Goal: Find specific page/section: Find specific page/section

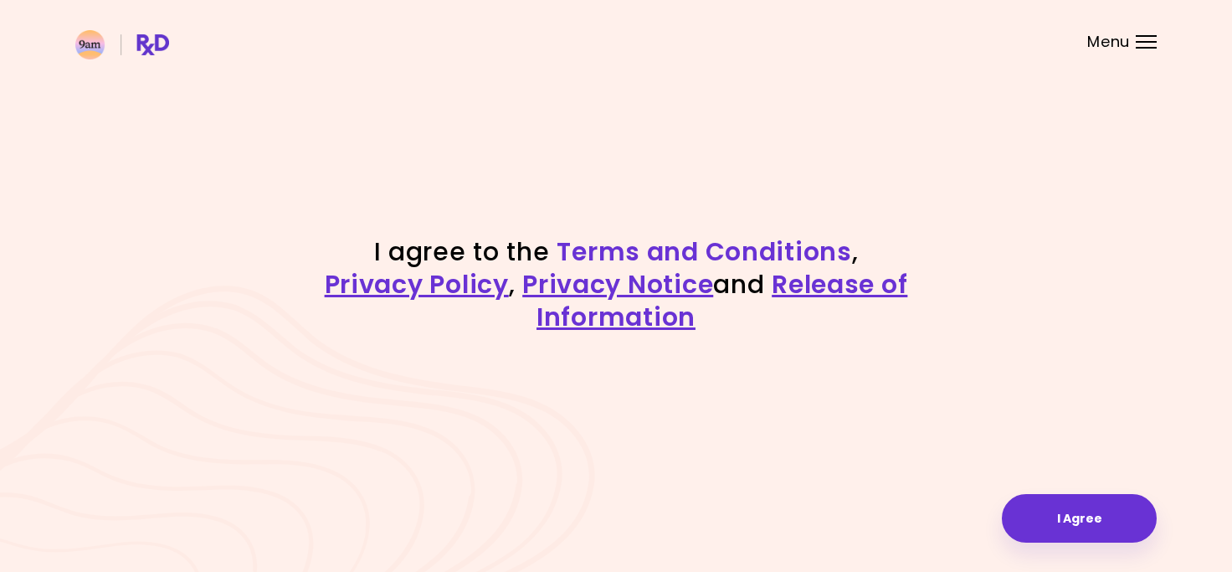
click at [665, 250] on link "Terms and Conditions" at bounding box center [704, 252] width 295 height 36
